Goal: Task Accomplishment & Management: Use online tool/utility

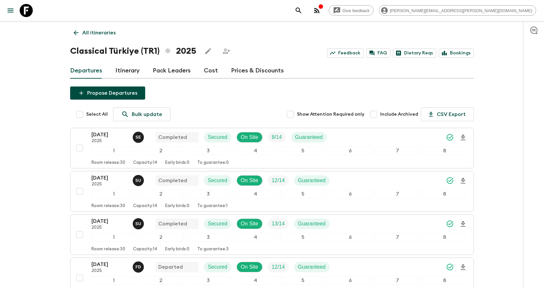
scroll to position [113, 0]
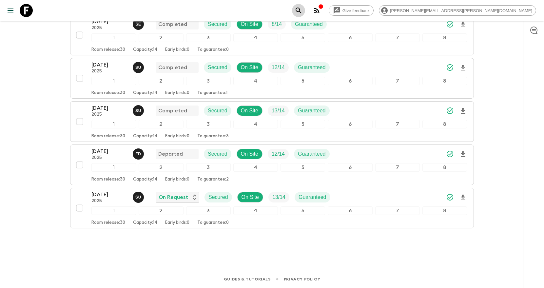
click at [303, 10] on icon "search adventures" at bounding box center [299, 11] width 8 height 8
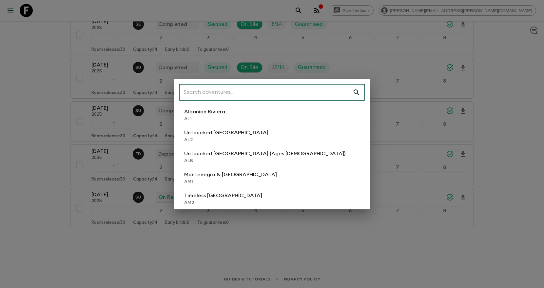
click at [330, 91] on input "text" at bounding box center [266, 92] width 174 height 18
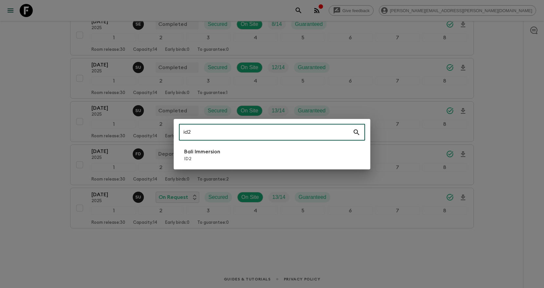
type input "id2"
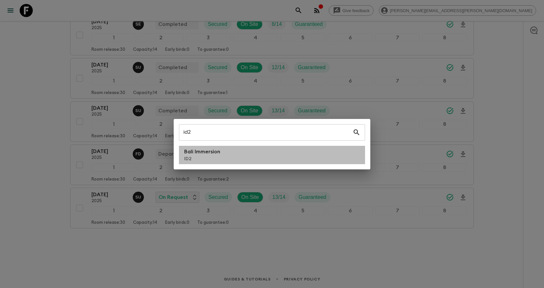
click at [289, 159] on li "Bali Immersion ID2" at bounding box center [272, 155] width 186 height 18
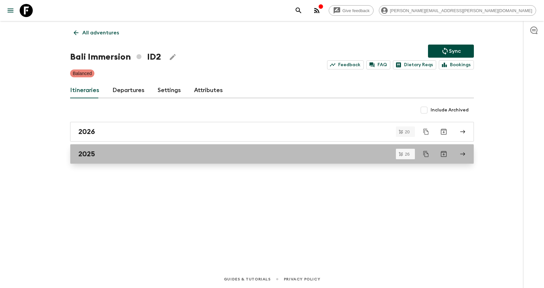
click at [288, 156] on div "2025" at bounding box center [265, 154] width 375 height 9
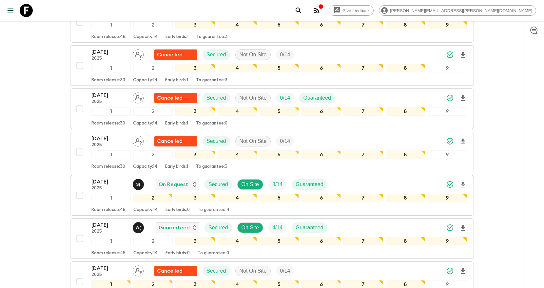
scroll to position [627, 0]
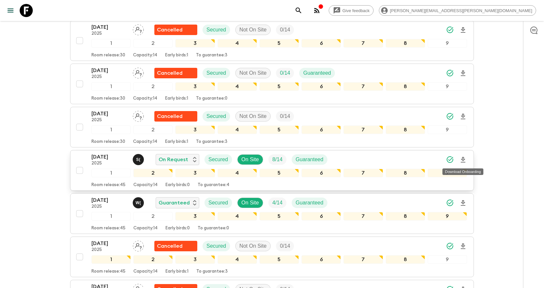
click at [464, 159] on icon "Download Onboarding" at bounding box center [463, 160] width 5 height 6
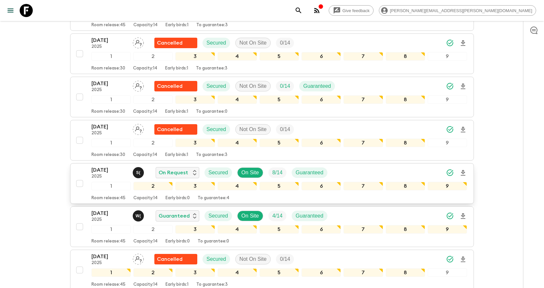
scroll to position [570, 0]
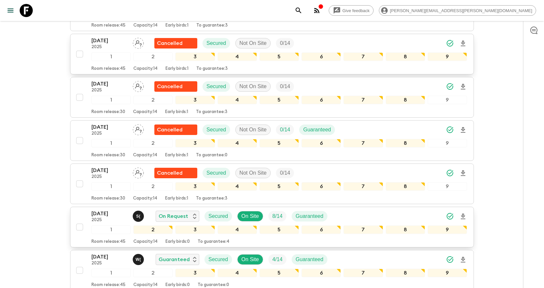
click at [80, 55] on input "checkbox" at bounding box center [79, 54] width 13 height 13
checkbox input "true"
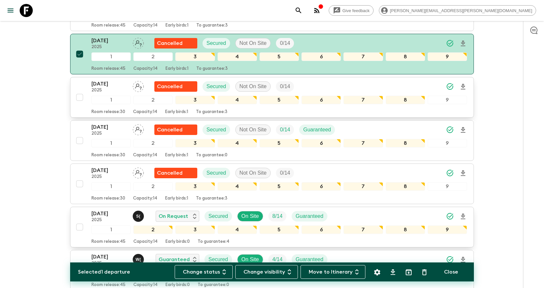
click at [78, 97] on input "checkbox" at bounding box center [79, 97] width 13 height 13
checkbox input "true"
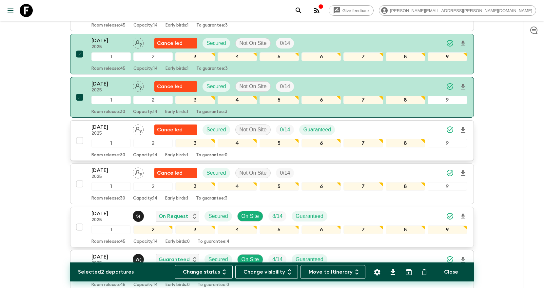
click at [79, 144] on input "checkbox" at bounding box center [79, 140] width 13 height 13
checkbox input "true"
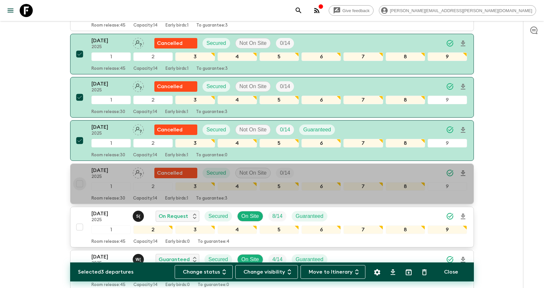
click at [78, 187] on input "checkbox" at bounding box center [79, 183] width 13 height 13
checkbox input "true"
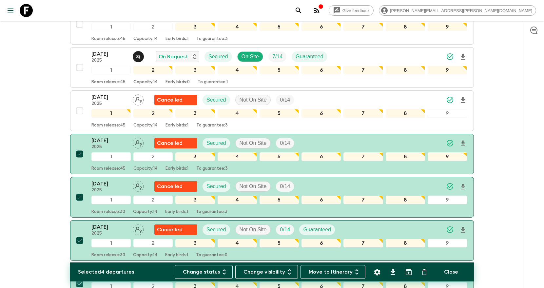
scroll to position [461, 0]
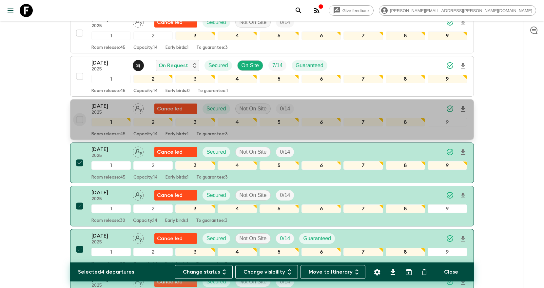
click at [76, 123] on input "checkbox" at bounding box center [79, 119] width 13 height 13
checkbox input "true"
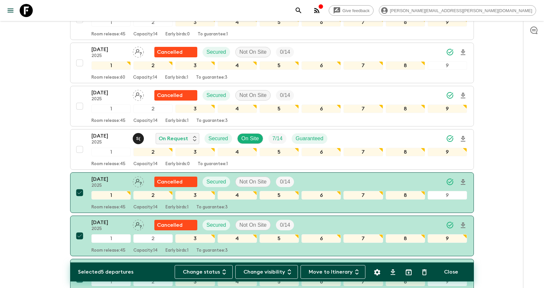
scroll to position [385, 0]
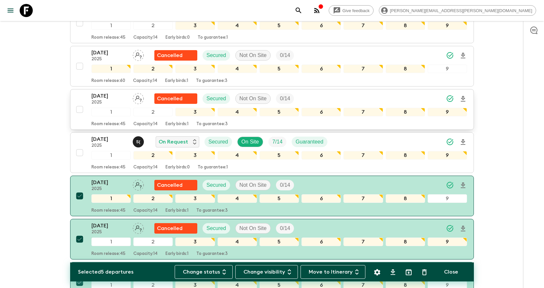
click at [83, 110] on input "checkbox" at bounding box center [79, 109] width 13 height 13
checkbox input "true"
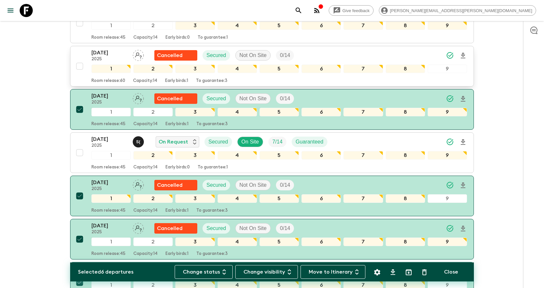
click at [80, 69] on input "checkbox" at bounding box center [79, 66] width 13 height 13
checkbox input "true"
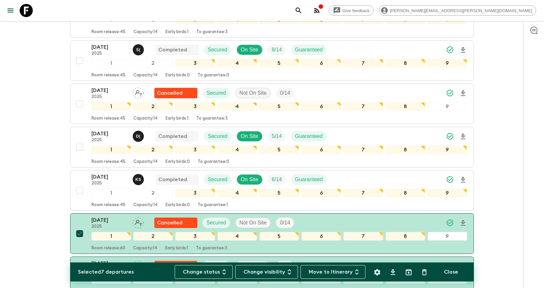
scroll to position [203, 0]
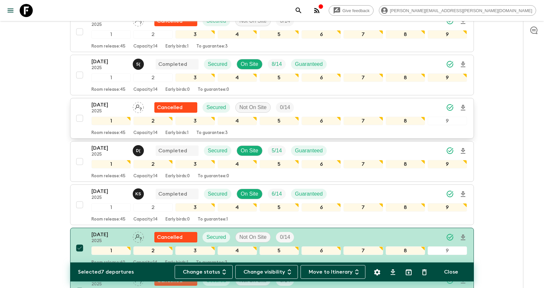
click at [77, 118] on input "checkbox" at bounding box center [79, 118] width 13 height 13
checkbox input "true"
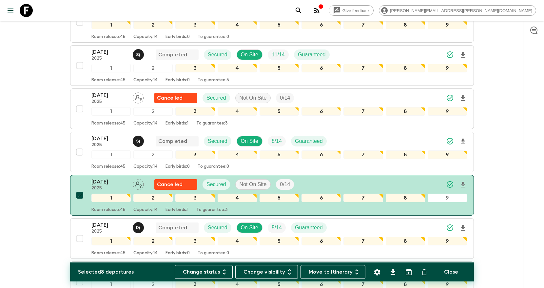
scroll to position [109, 0]
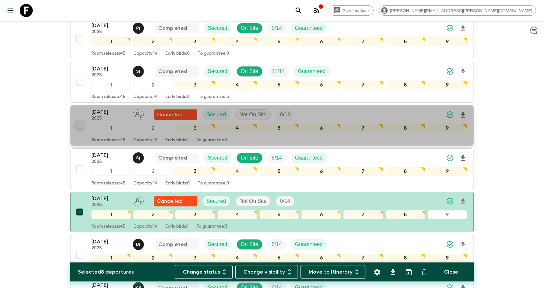
click at [78, 125] on input "checkbox" at bounding box center [79, 125] width 13 height 13
checkbox input "true"
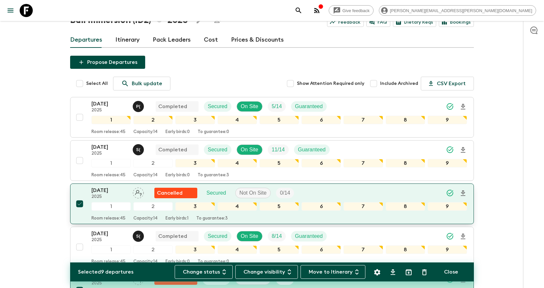
scroll to position [19, 0]
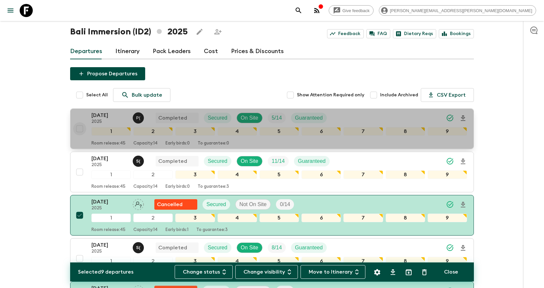
click at [78, 128] on input "checkbox" at bounding box center [79, 128] width 13 height 13
checkbox input "true"
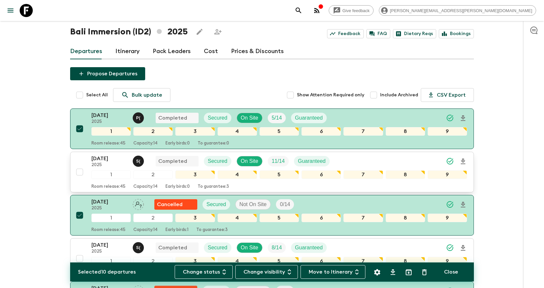
click at [79, 173] on input "checkbox" at bounding box center [79, 172] width 13 height 13
checkbox input "true"
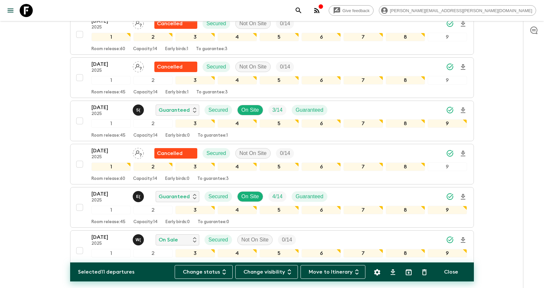
scroll to position [953, 0]
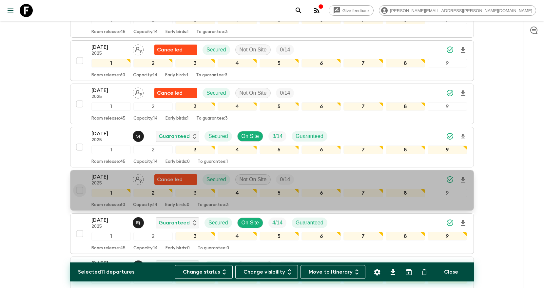
click at [80, 193] on input "checkbox" at bounding box center [79, 190] width 13 height 13
checkbox input "true"
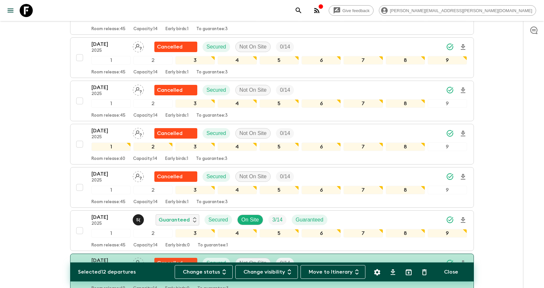
scroll to position [866, 0]
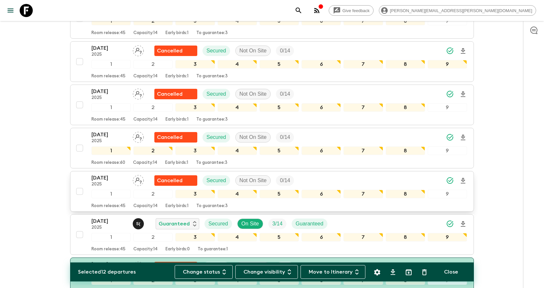
click at [75, 191] on input "checkbox" at bounding box center [79, 191] width 13 height 13
checkbox input "true"
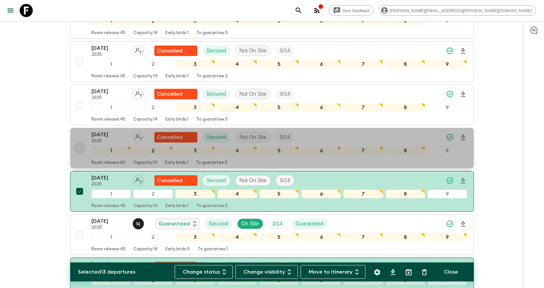
click at [77, 150] on input "checkbox" at bounding box center [79, 148] width 13 height 13
checkbox input "true"
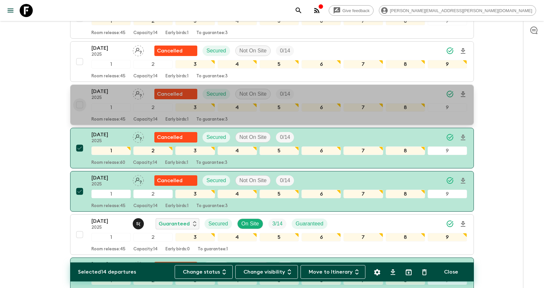
click at [78, 107] on input "checkbox" at bounding box center [79, 104] width 13 height 13
checkbox input "true"
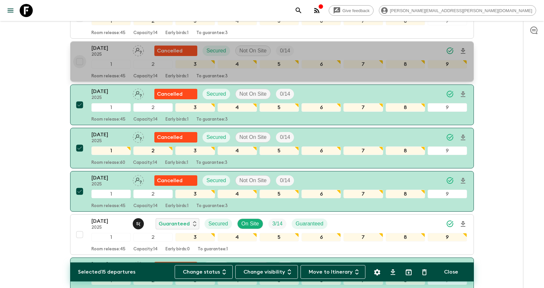
click at [80, 61] on input "checkbox" at bounding box center [79, 61] width 13 height 13
checkbox input "true"
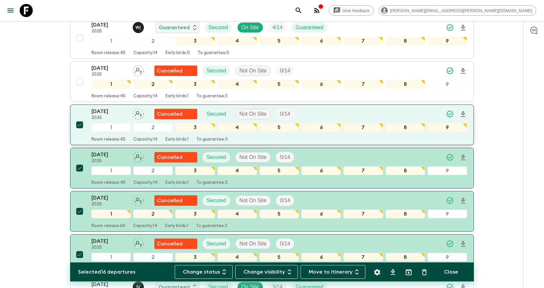
scroll to position [803, 0]
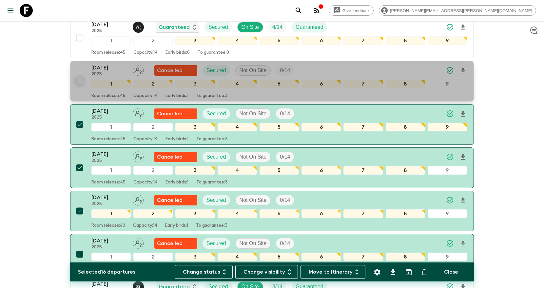
click at [80, 83] on input "checkbox" at bounding box center [79, 81] width 13 height 13
checkbox input "true"
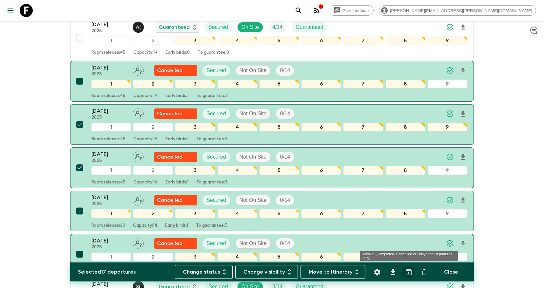
click at [408, 275] on icon "Archive (Completed, Cancelled or Unsynced Departures only)" at bounding box center [409, 273] width 8 height 8
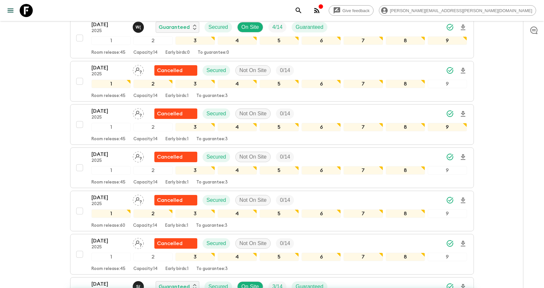
checkbox input "false"
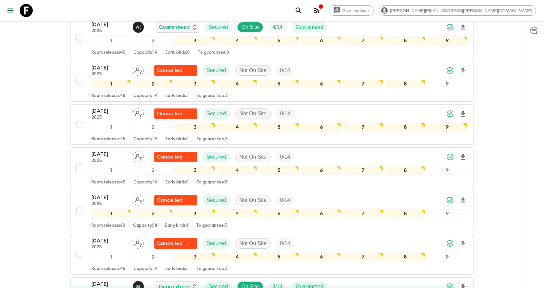
checkbox input "false"
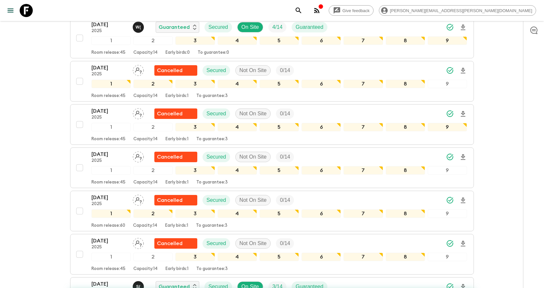
checkbox input "false"
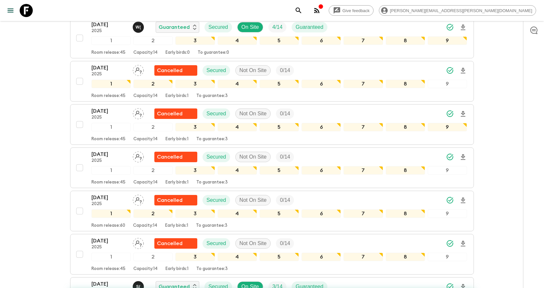
checkbox input "false"
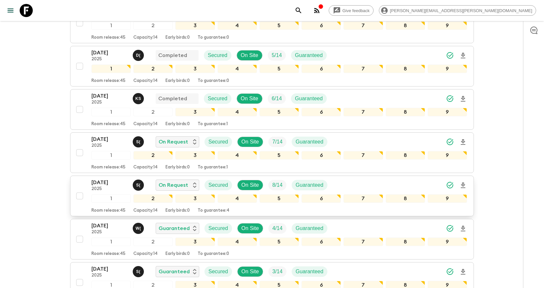
scroll to position [160, 0]
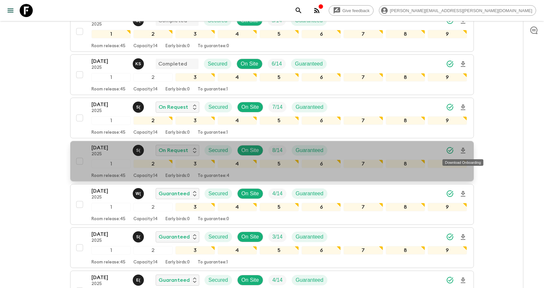
click at [466, 151] on icon "Download Onboarding" at bounding box center [464, 151] width 8 height 8
click at [417, 153] on div "22 Nov 2025 2025 S ( On Request Secured On Site 8 / 14 Guaranteed" at bounding box center [280, 150] width 376 height 13
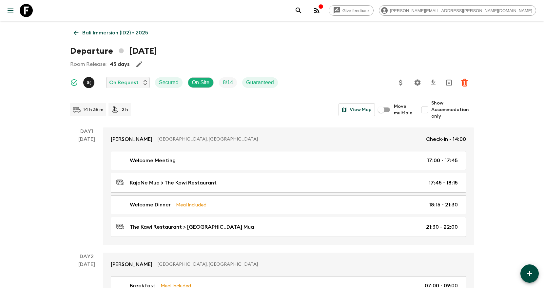
click at [419, 83] on icon "Settings" at bounding box center [418, 83] width 8 height 8
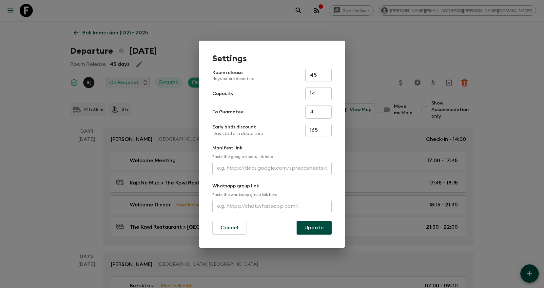
click at [241, 164] on input "text" at bounding box center [272, 168] width 119 height 13
paste input "https://docs.google.com/spreadsheets/d/1Ylh3iKkUCMg3vlRaODaC69VmwJ6HB8rUkcbFD7B…"
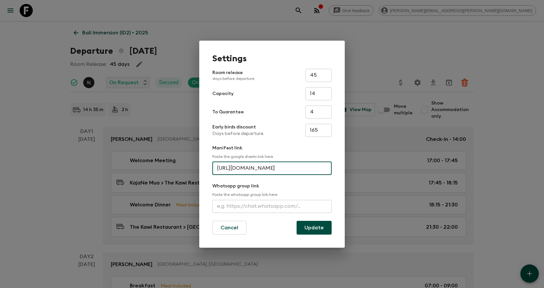
scroll to position [0, 221]
type input "https://docs.google.com/spreadsheets/d/1Ylh3iKkUCMg3vlRaODaC69VmwJ6HB8rUkcbFD7B…"
click at [314, 225] on button "Update" at bounding box center [314, 228] width 35 height 14
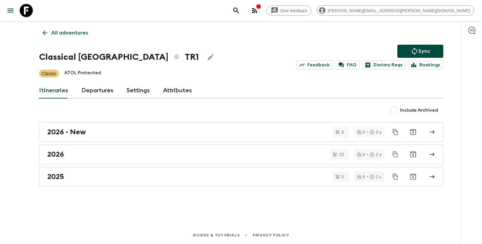
click at [239, 11] on icon "search adventures" at bounding box center [236, 11] width 6 height 6
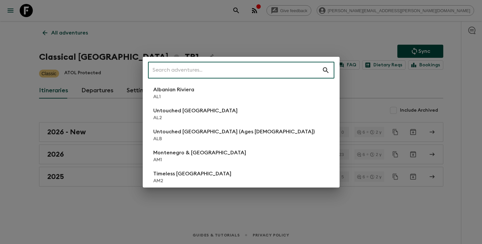
click at [261, 71] on input "text" at bounding box center [235, 70] width 174 height 18
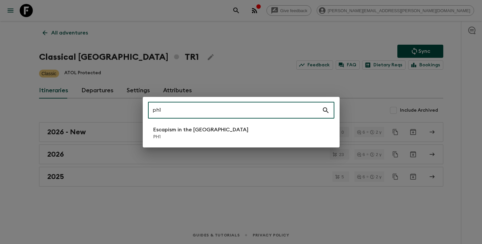
type input "ph1"
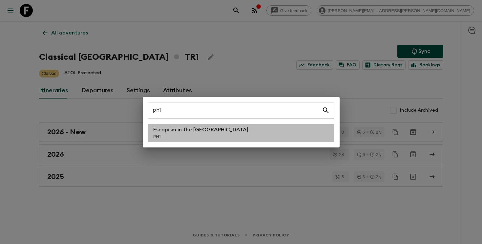
click at [191, 132] on p "Escapism in the [GEOGRAPHIC_DATA]" at bounding box center [200, 130] width 95 height 8
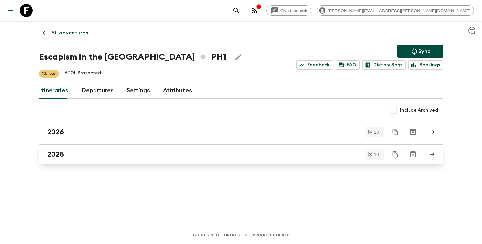
click at [177, 149] on link "2025" at bounding box center [241, 154] width 404 height 20
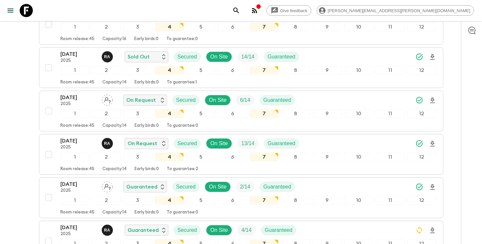
scroll to position [125, 0]
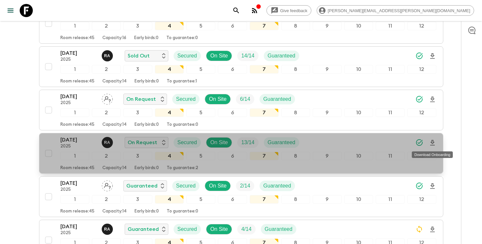
click at [432, 144] on icon "Download Onboarding" at bounding box center [432, 143] width 8 height 8
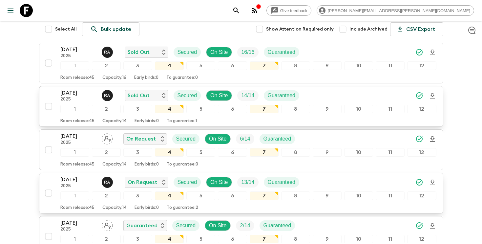
scroll to position [85, 0]
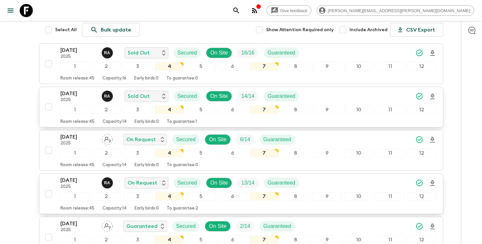
click at [433, 96] on icon "Download Onboarding" at bounding box center [432, 96] width 5 height 6
